Goal: Find specific page/section: Find specific page/section

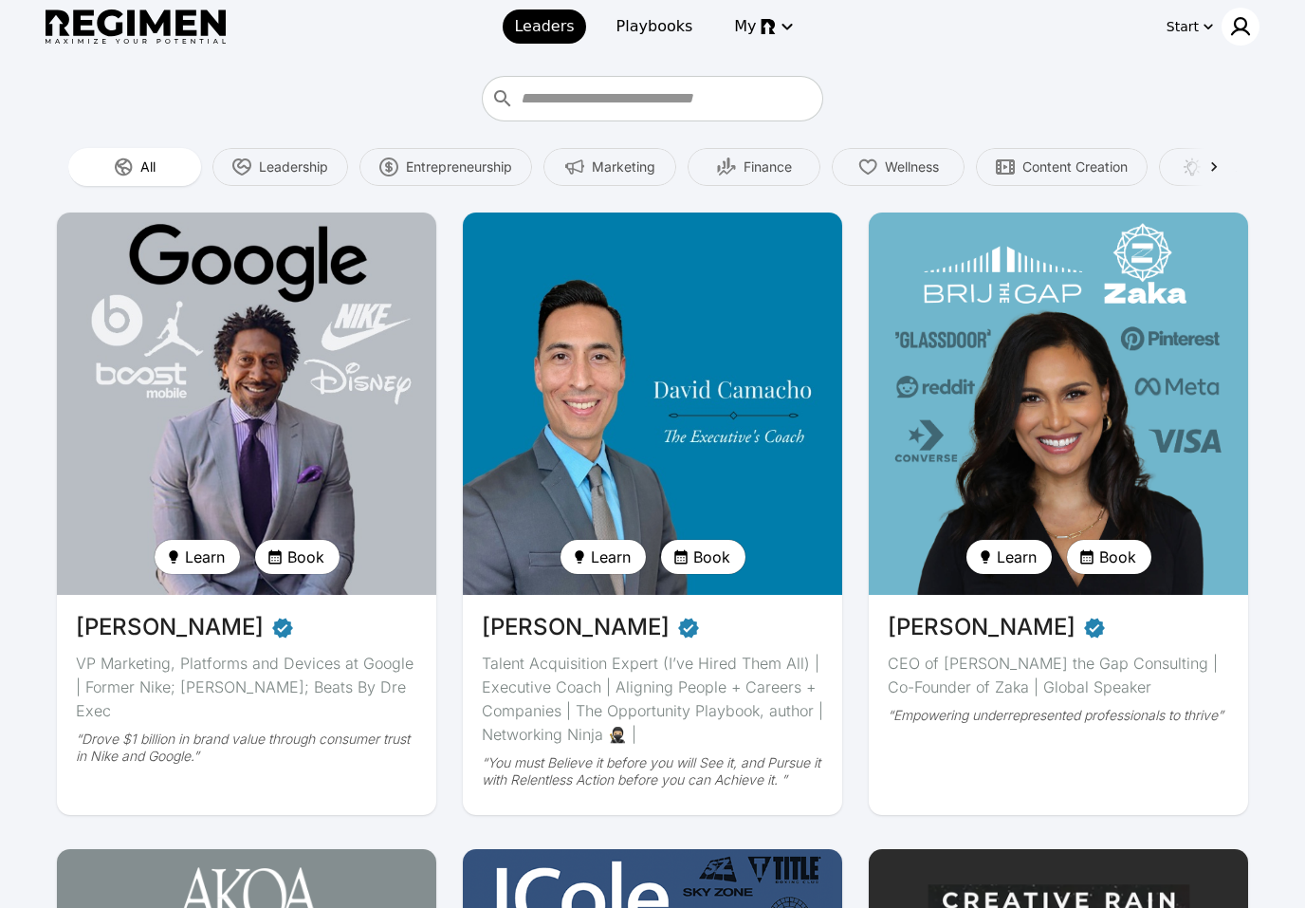
click at [1246, 29] on img at bounding box center [1241, 26] width 23 height 23
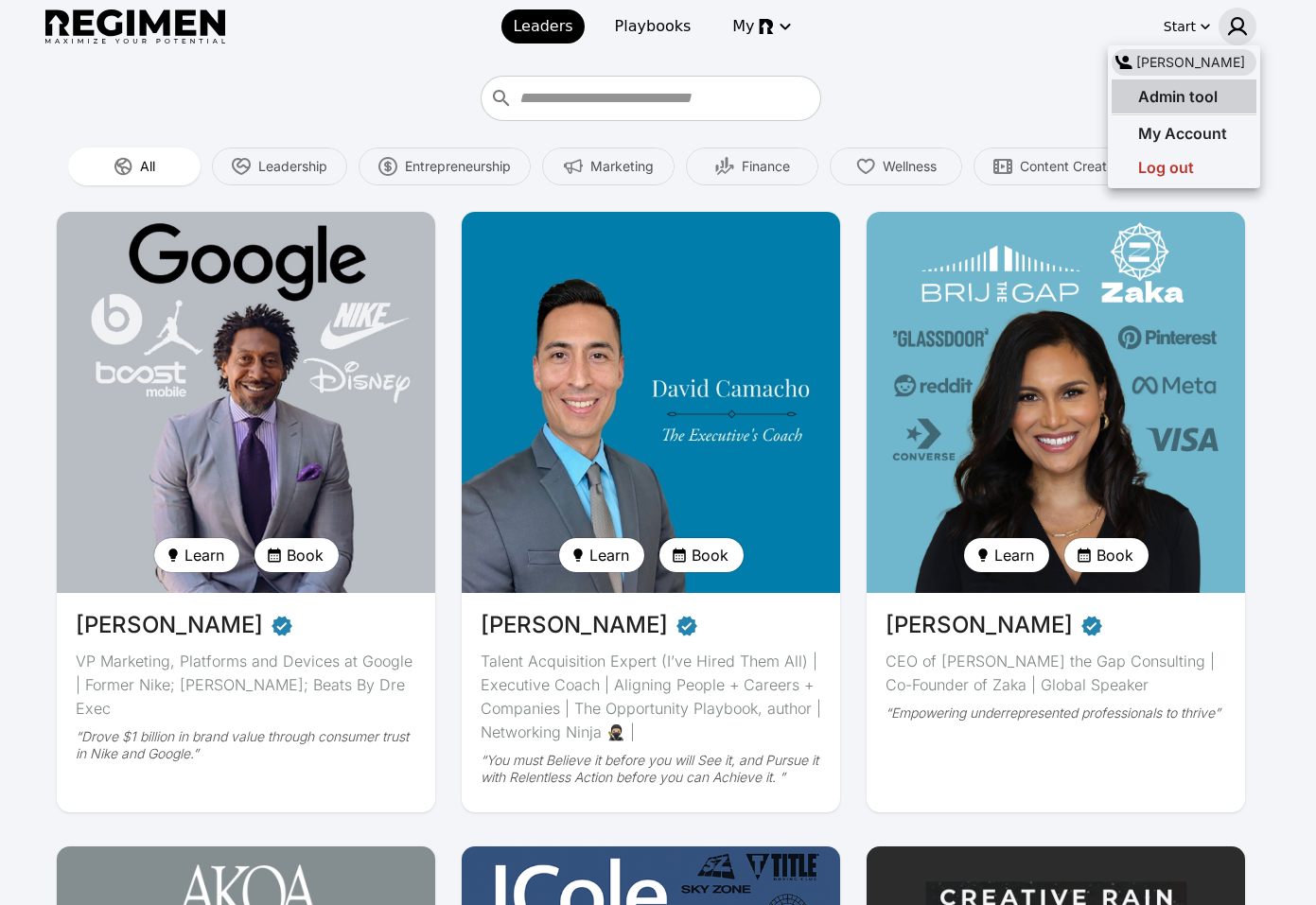
click at [1186, 94] on span "Admin tool" at bounding box center [1177, 96] width 80 height 19
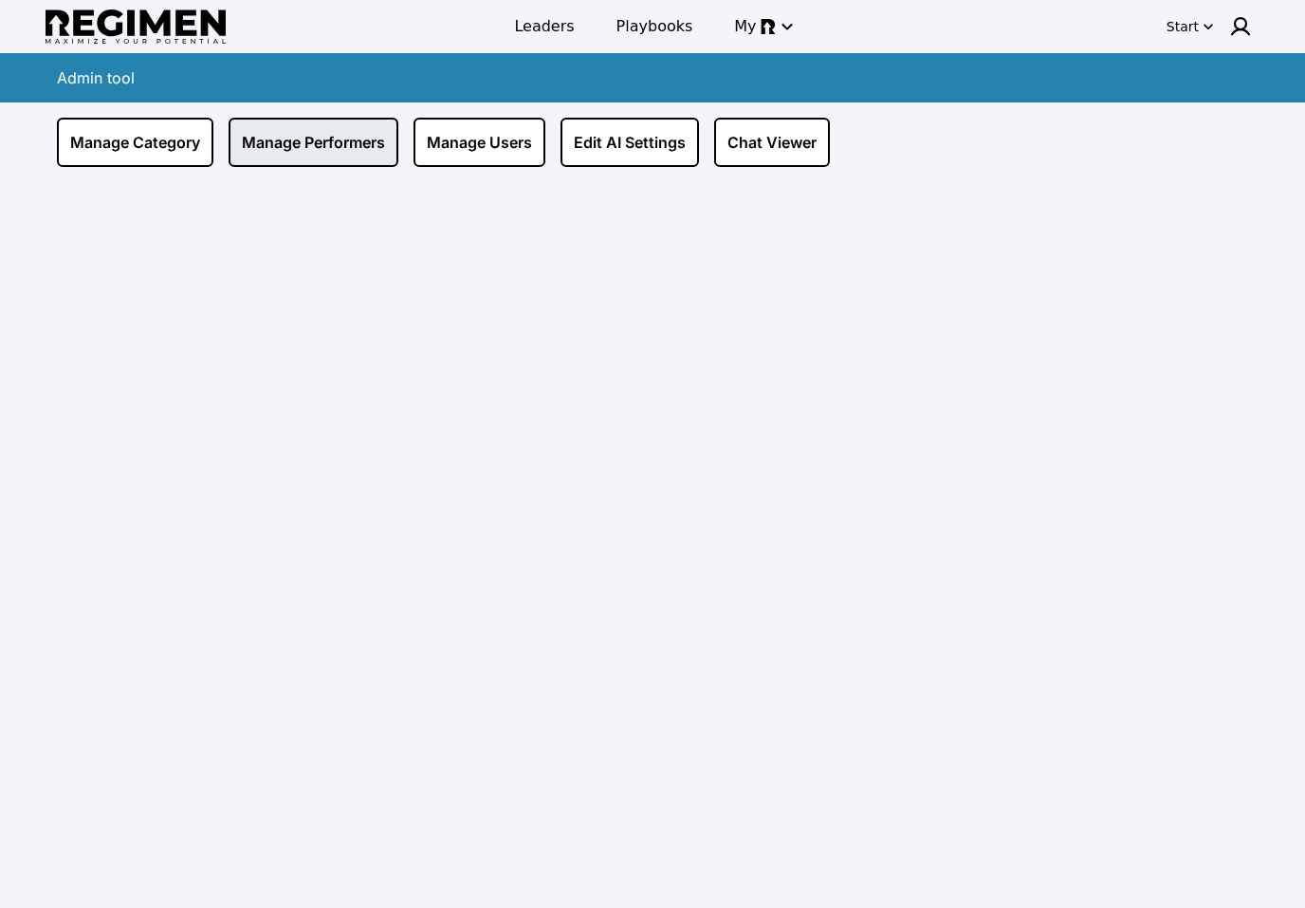
click at [322, 143] on link "Manage Performers" at bounding box center [314, 142] width 170 height 49
click at [491, 154] on link "Manage Users" at bounding box center [480, 142] width 132 height 49
click at [457, 149] on link "Manage Users" at bounding box center [480, 142] width 132 height 49
